Goal: Task Accomplishment & Management: Manage account settings

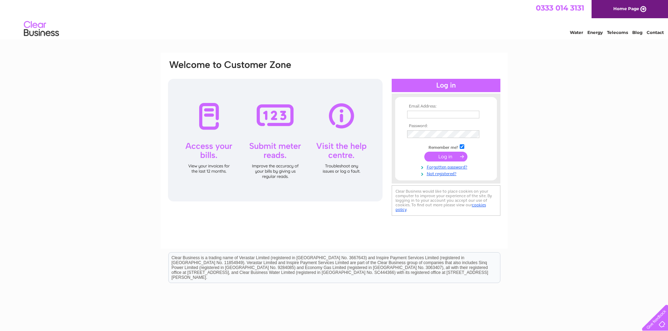
type input "[EMAIL_ADDRESS][DOMAIN_NAME]"
click at [438, 159] on input "submit" at bounding box center [445, 157] width 43 height 10
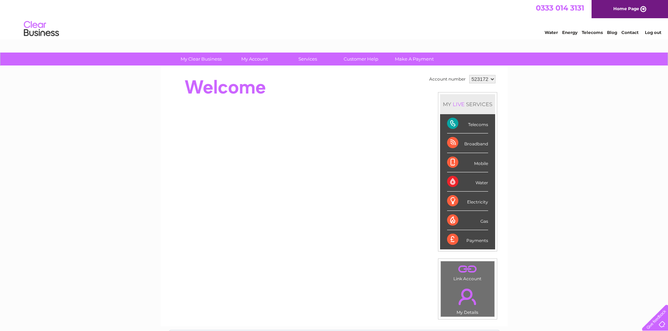
click at [451, 124] on div "Telecoms" at bounding box center [467, 123] width 41 height 19
click at [473, 125] on div "Telecoms" at bounding box center [467, 123] width 41 height 19
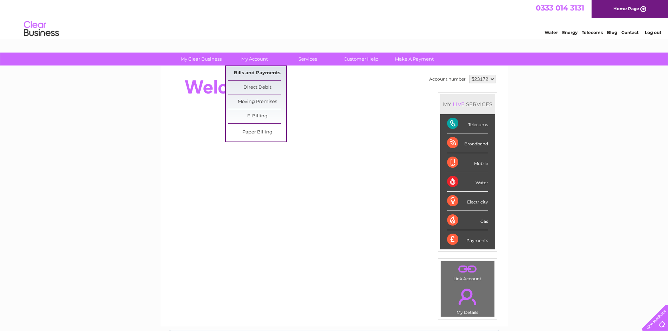
click at [259, 74] on link "Bills and Payments" at bounding box center [257, 73] width 58 height 14
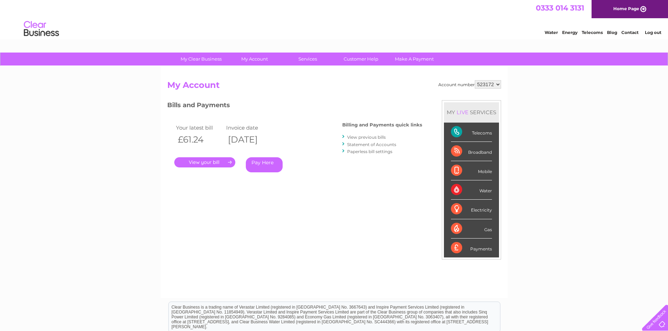
click at [208, 162] on link "." at bounding box center [204, 162] width 61 height 10
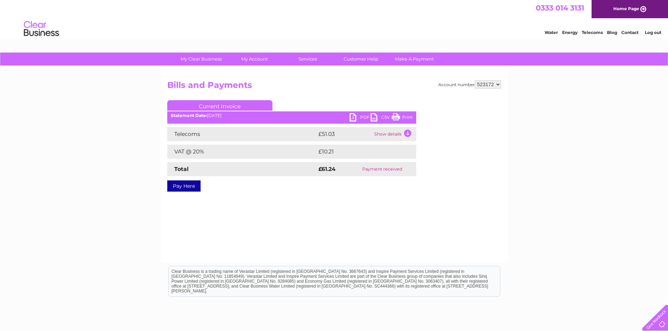
click at [357, 119] on link "PDF" at bounding box center [359, 118] width 21 height 10
